Goal: Transaction & Acquisition: Book appointment/travel/reservation

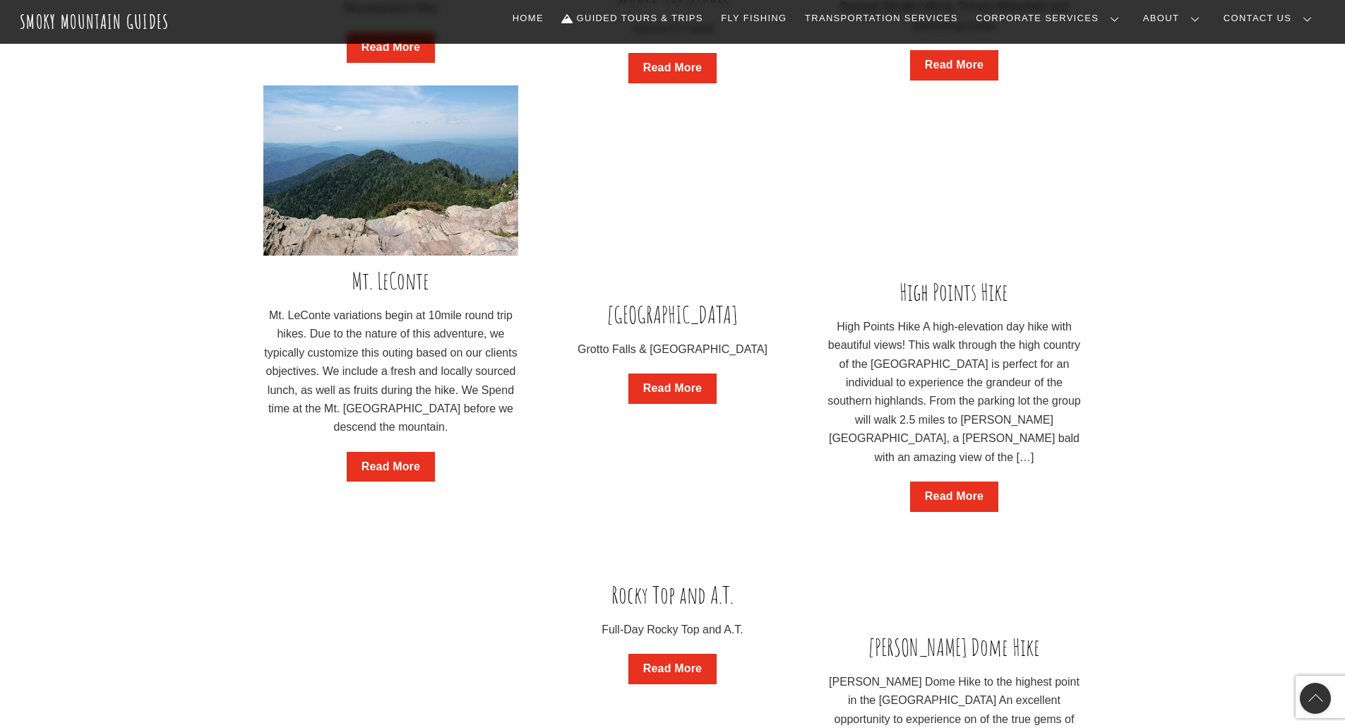
scroll to position [777, 0]
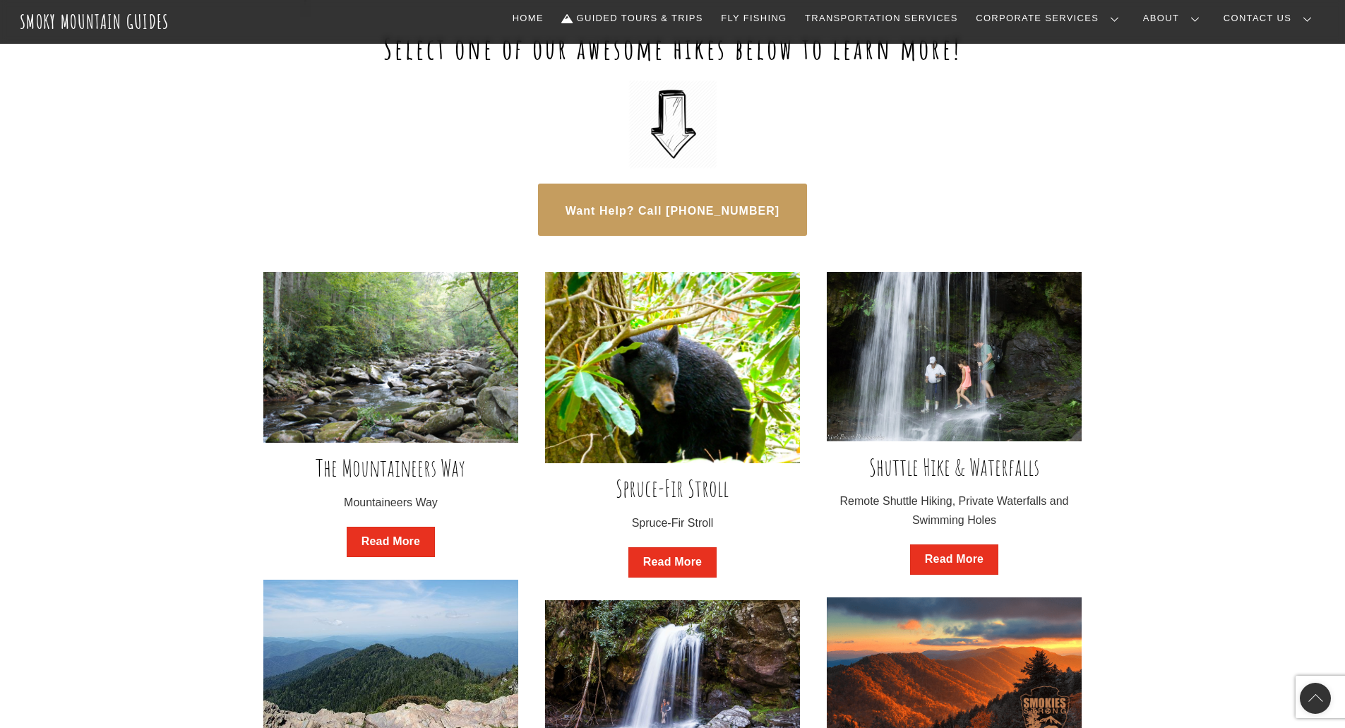
click at [0, 0] on link "Our Guides" at bounding box center [0, 0] width 0 height 0
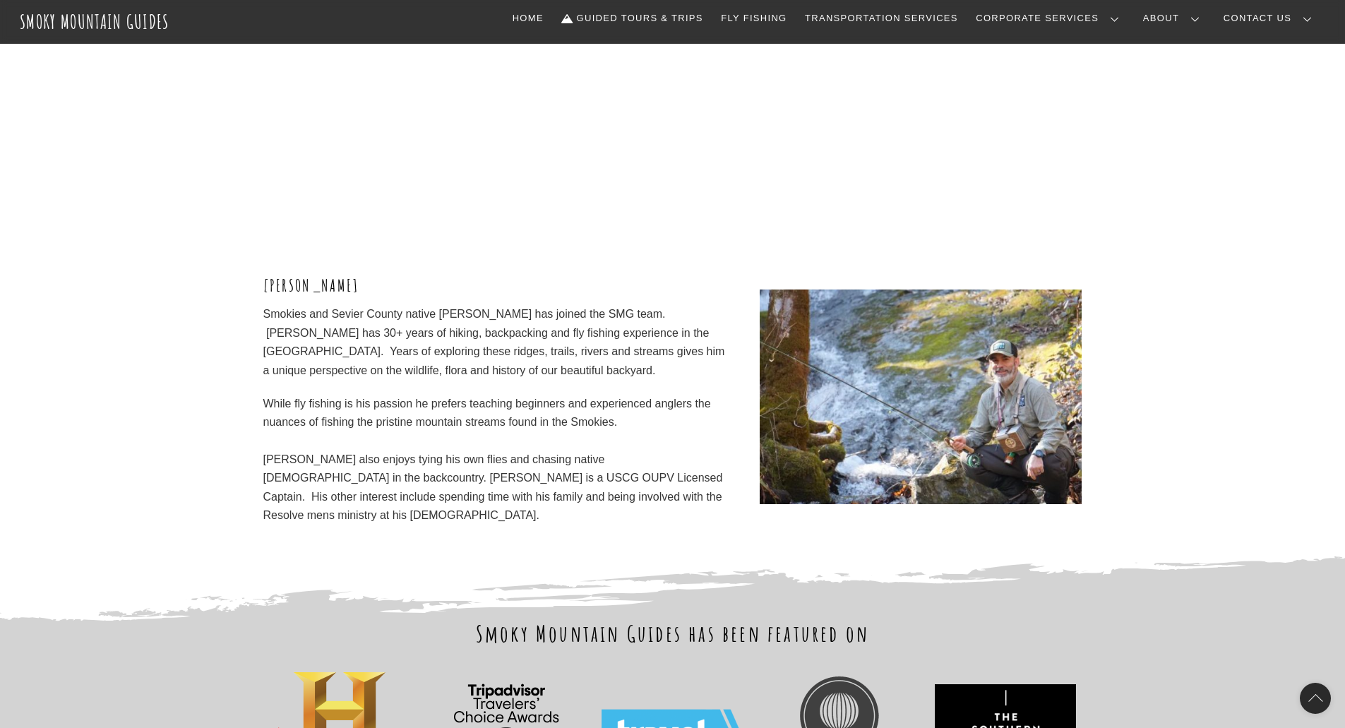
scroll to position [4415, 0]
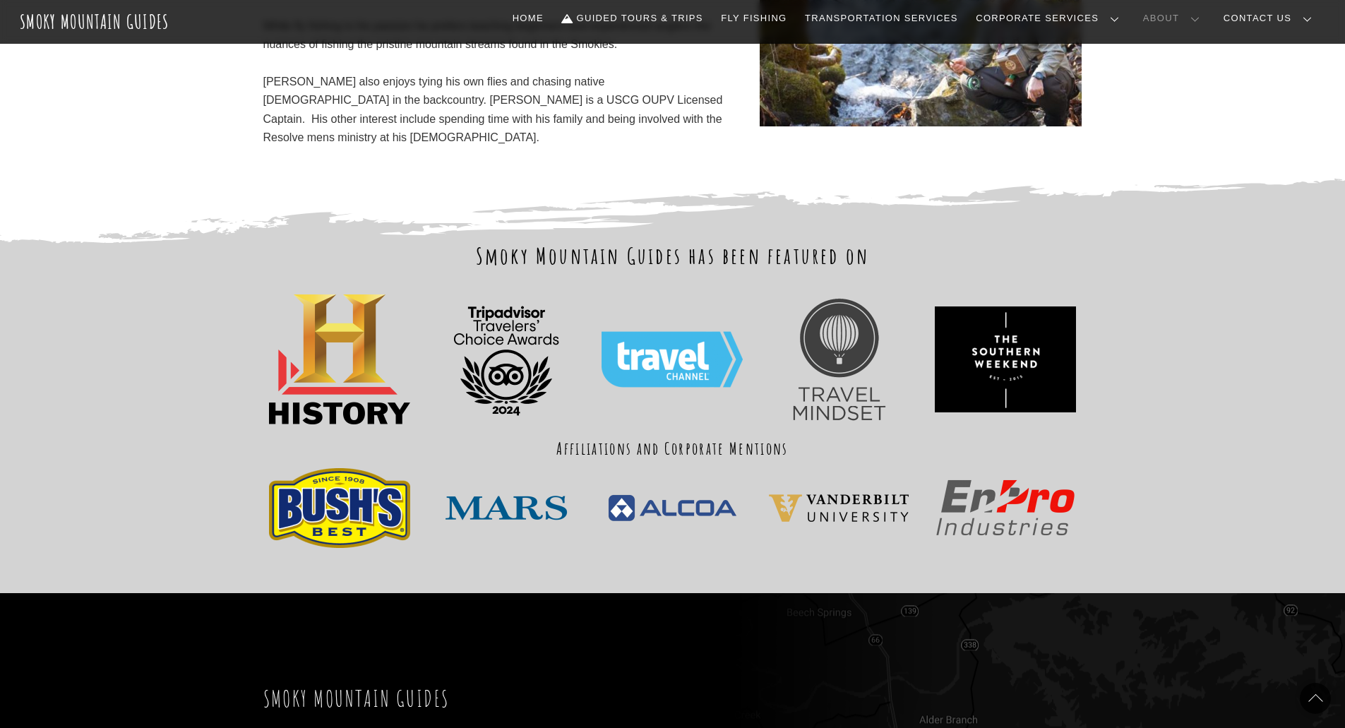
scroll to position [4768, 0]
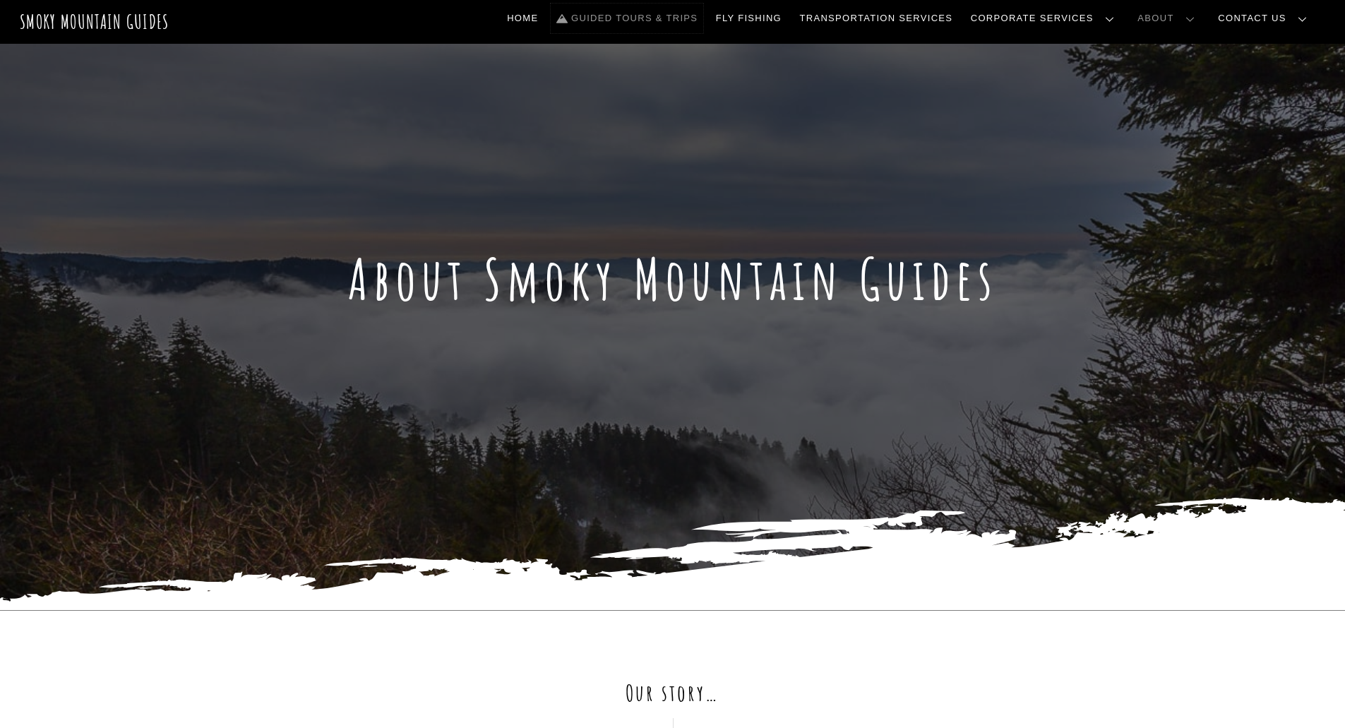
click at [683, 11] on link "Guided Tours & Trips" at bounding box center [627, 19] width 152 height 30
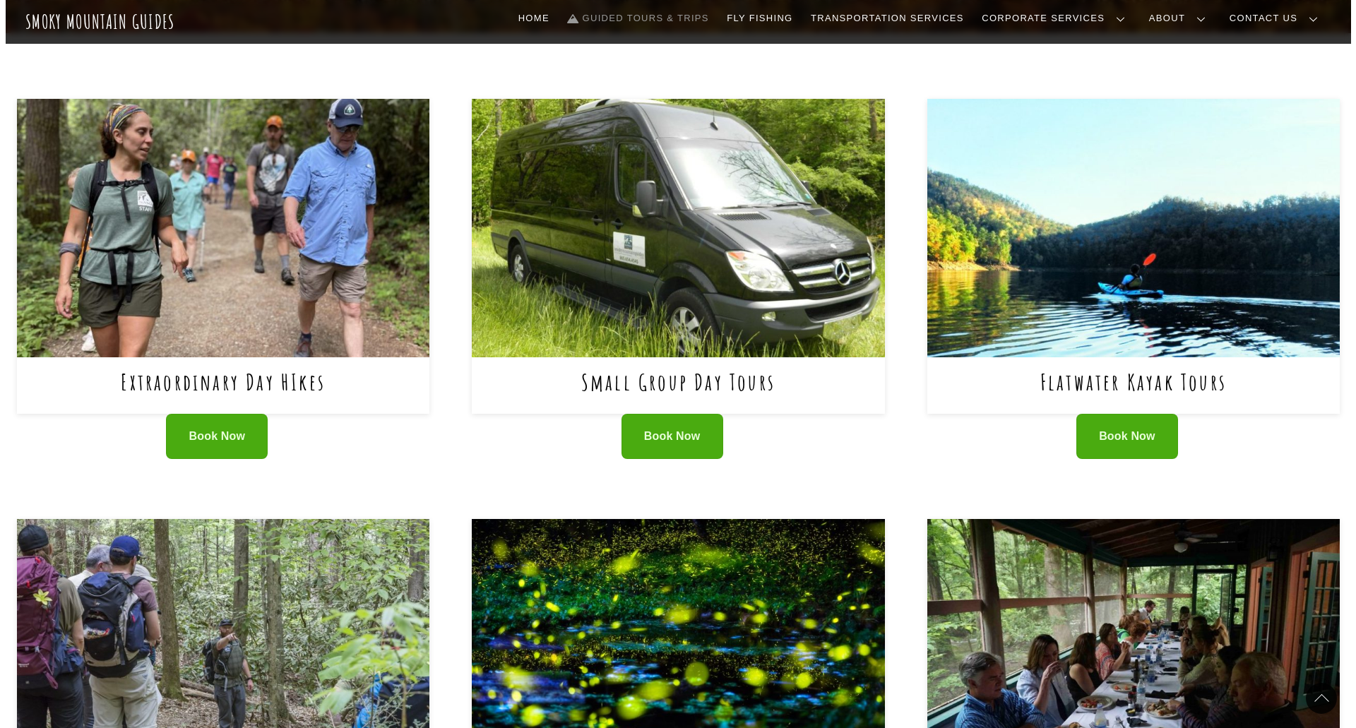
scroll to position [494, 0]
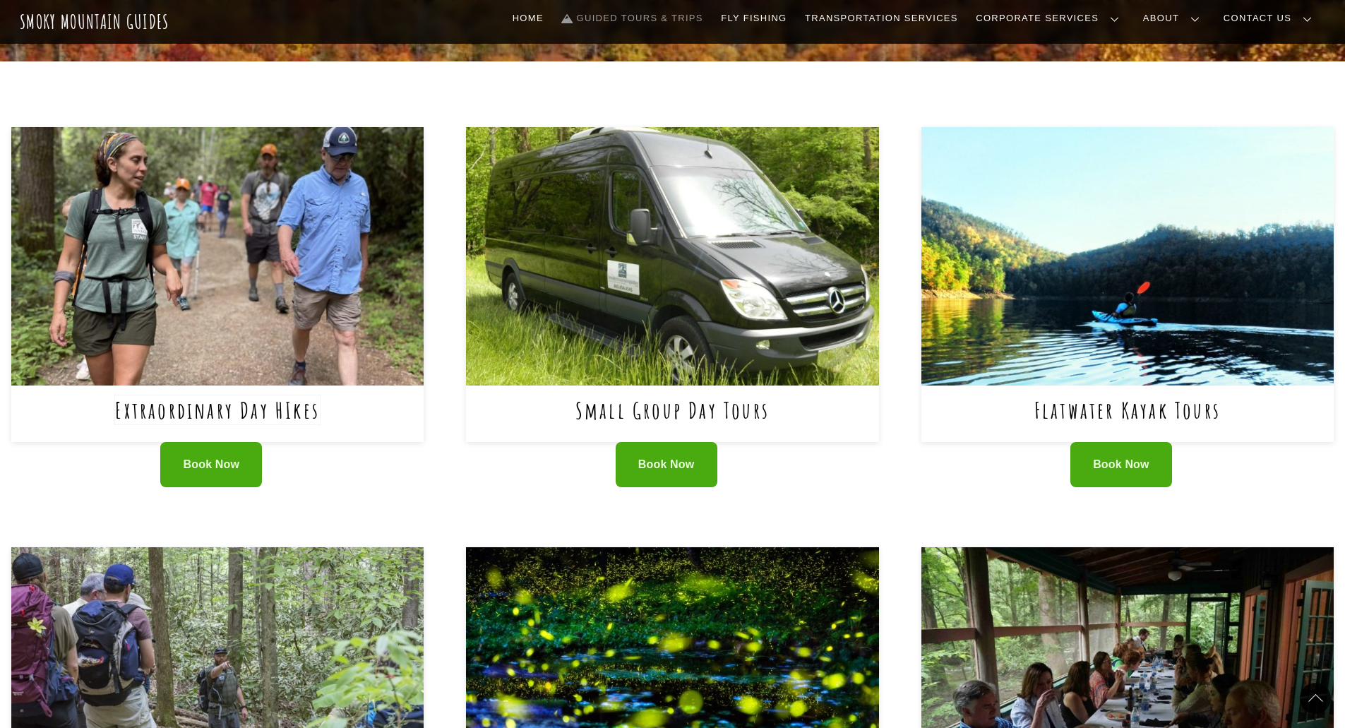
click at [196, 395] on link "Extraordinary Day HIkes" at bounding box center [217, 409] width 205 height 29
